Goal: Navigation & Orientation: Find specific page/section

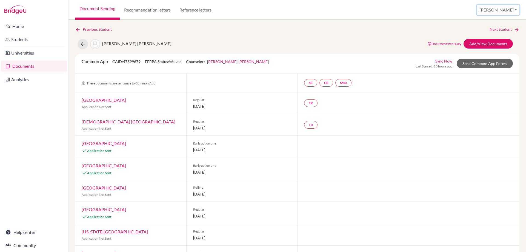
click at [511, 8] on button "[PERSON_NAME]" at bounding box center [498, 10] width 42 height 10
click at [495, 28] on link "School Settings" at bounding box center [479, 31] width 43 height 9
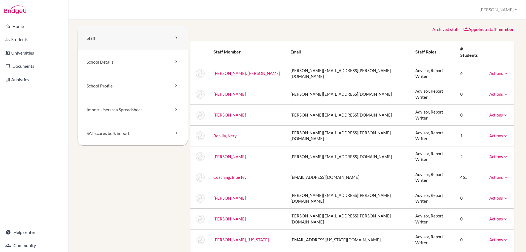
click at [177, 34] on link "Staff" at bounding box center [133, 38] width 110 height 24
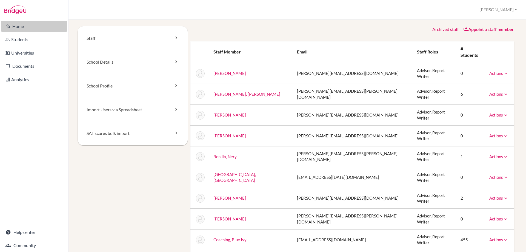
click at [30, 26] on link "Home" at bounding box center [34, 26] width 66 height 11
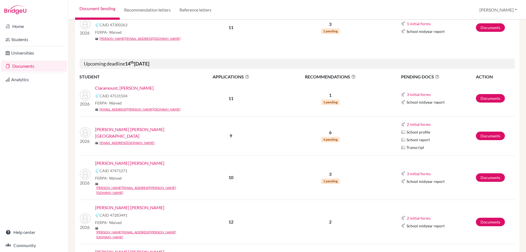
scroll to position [56, 0]
